Goal: Information Seeking & Learning: Learn about a topic

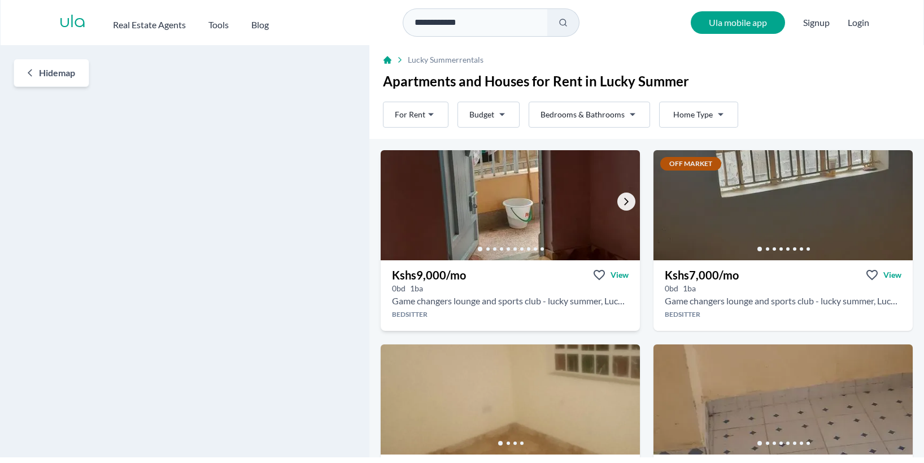
click at [627, 200] on icon "Go to the next property image" at bounding box center [626, 201] width 9 height 9
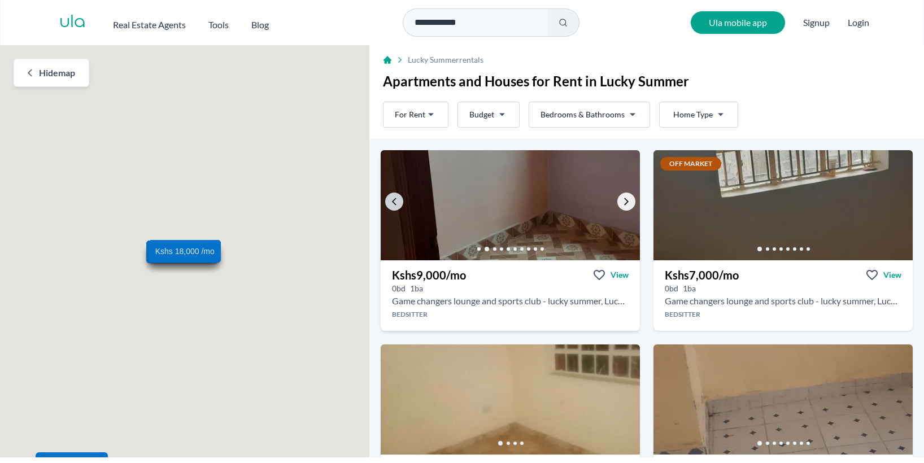
click at [627, 200] on icon "Go to the next property image" at bounding box center [626, 201] width 9 height 9
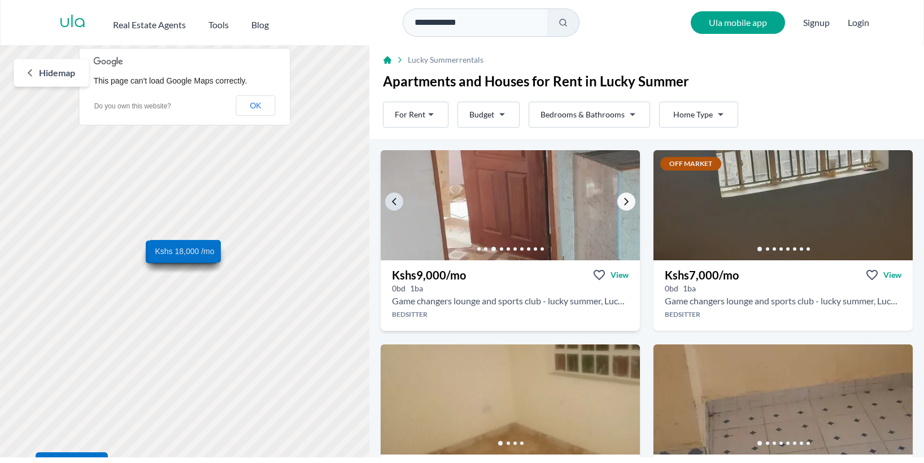
click at [627, 200] on icon "Go to the next property image" at bounding box center [626, 201] width 9 height 9
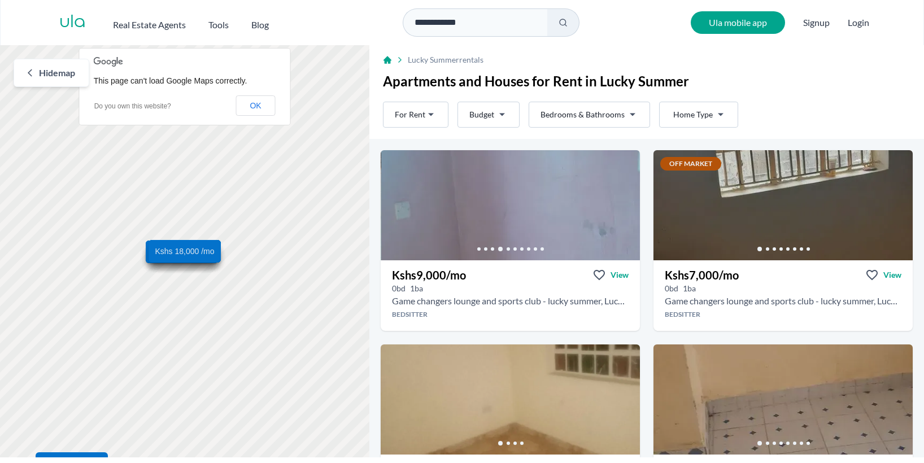
click at [251, 104] on button "OK" at bounding box center [255, 105] width 40 height 20
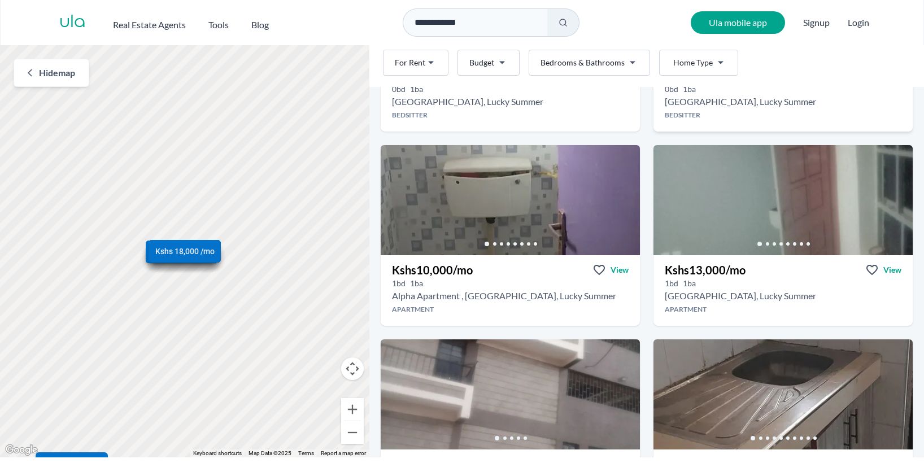
scroll to position [395, 0]
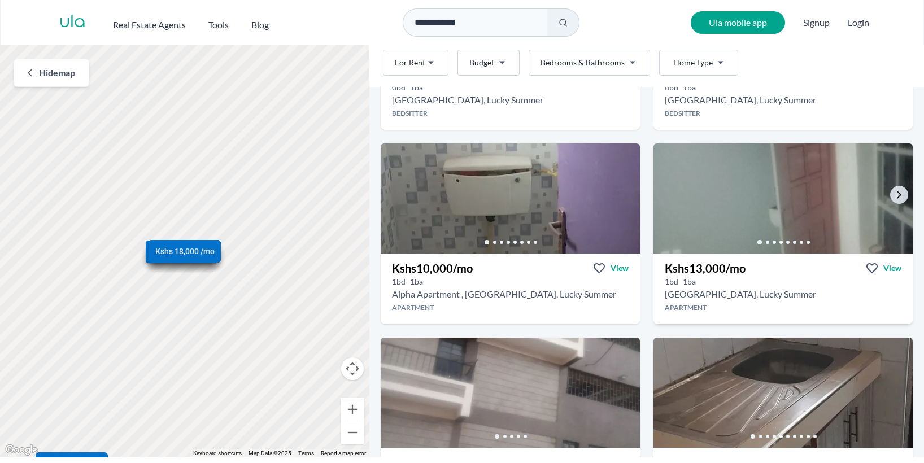
click at [700, 237] on div at bounding box center [782, 242] width 259 height 23
click at [896, 194] on icon "Go to the next property image" at bounding box center [898, 194] width 9 height 9
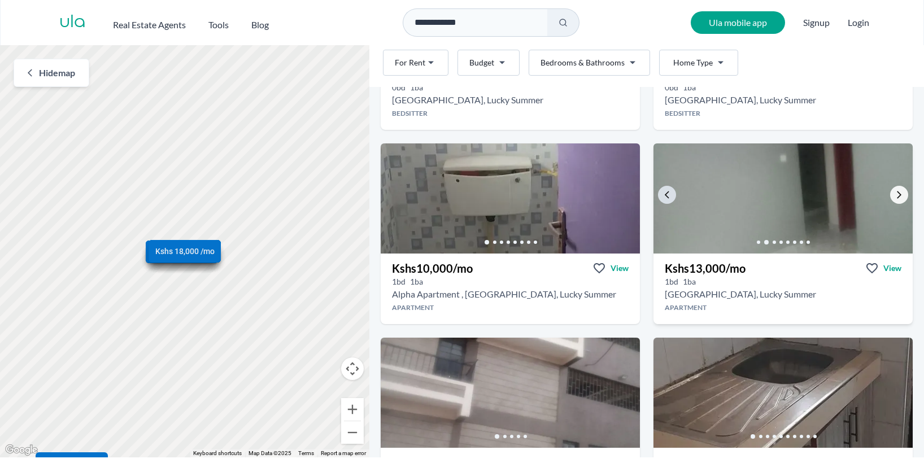
click at [896, 194] on icon "Go to the next property image" at bounding box center [898, 194] width 9 height 9
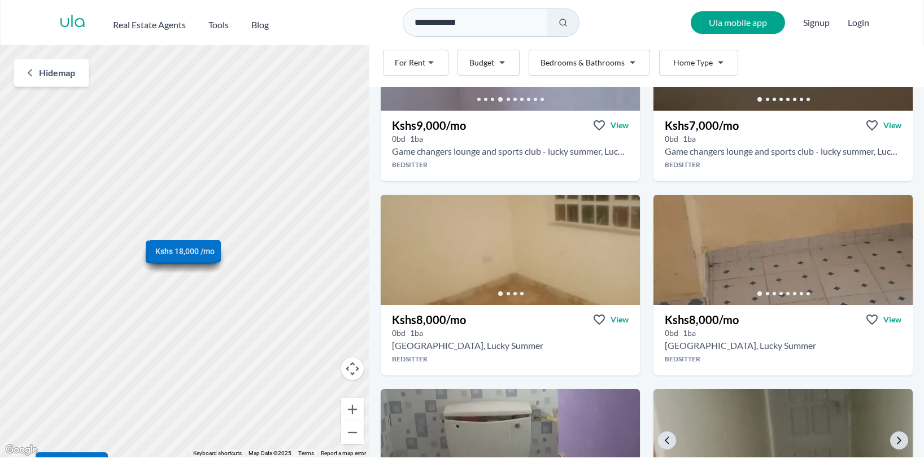
scroll to position [0, 0]
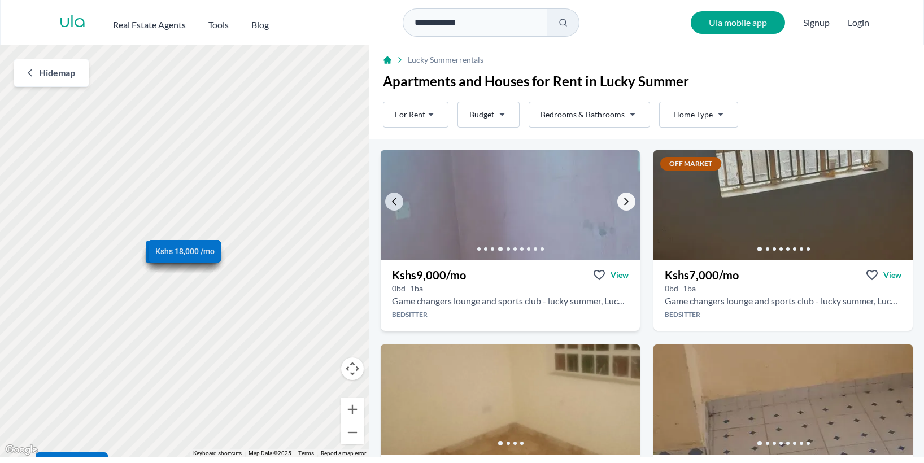
click at [625, 200] on icon "Go to the next property image" at bounding box center [626, 201] width 9 height 9
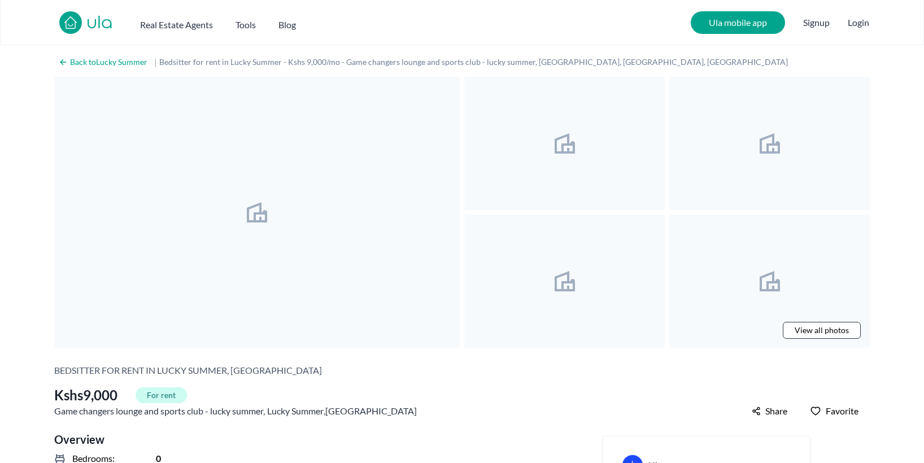
click at [261, 211] on icon at bounding box center [257, 212] width 20 height 20
